Goal: Navigation & Orientation: Find specific page/section

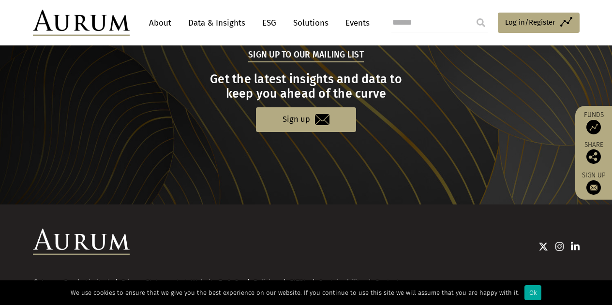
scroll to position [1046, 0]
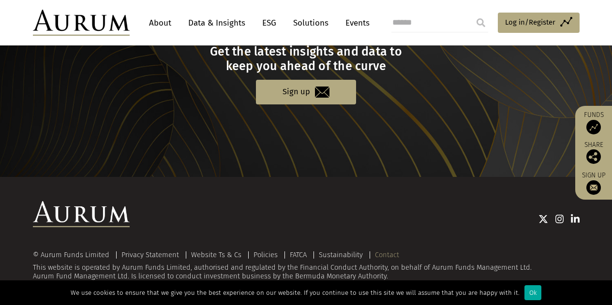
click at [389, 254] on link "Contact" at bounding box center [387, 254] width 24 height 9
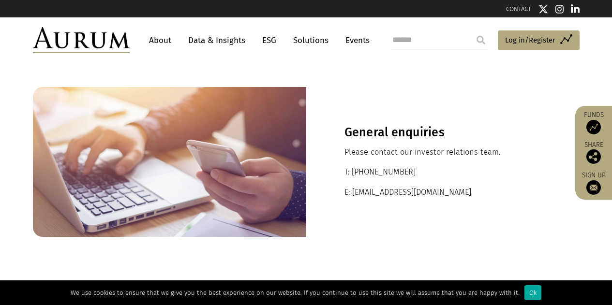
click at [218, 41] on link "Data & Insights" at bounding box center [216, 40] width 67 height 18
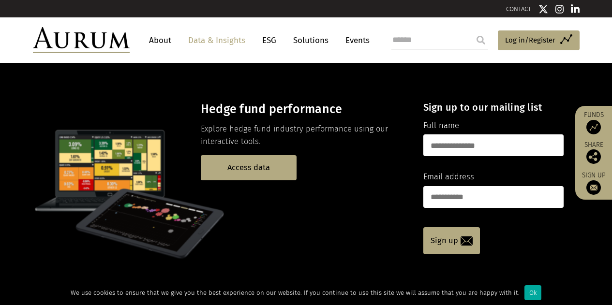
click at [160, 39] on link "About" at bounding box center [160, 40] width 32 height 18
